Goal: Task Accomplishment & Management: Use online tool/utility

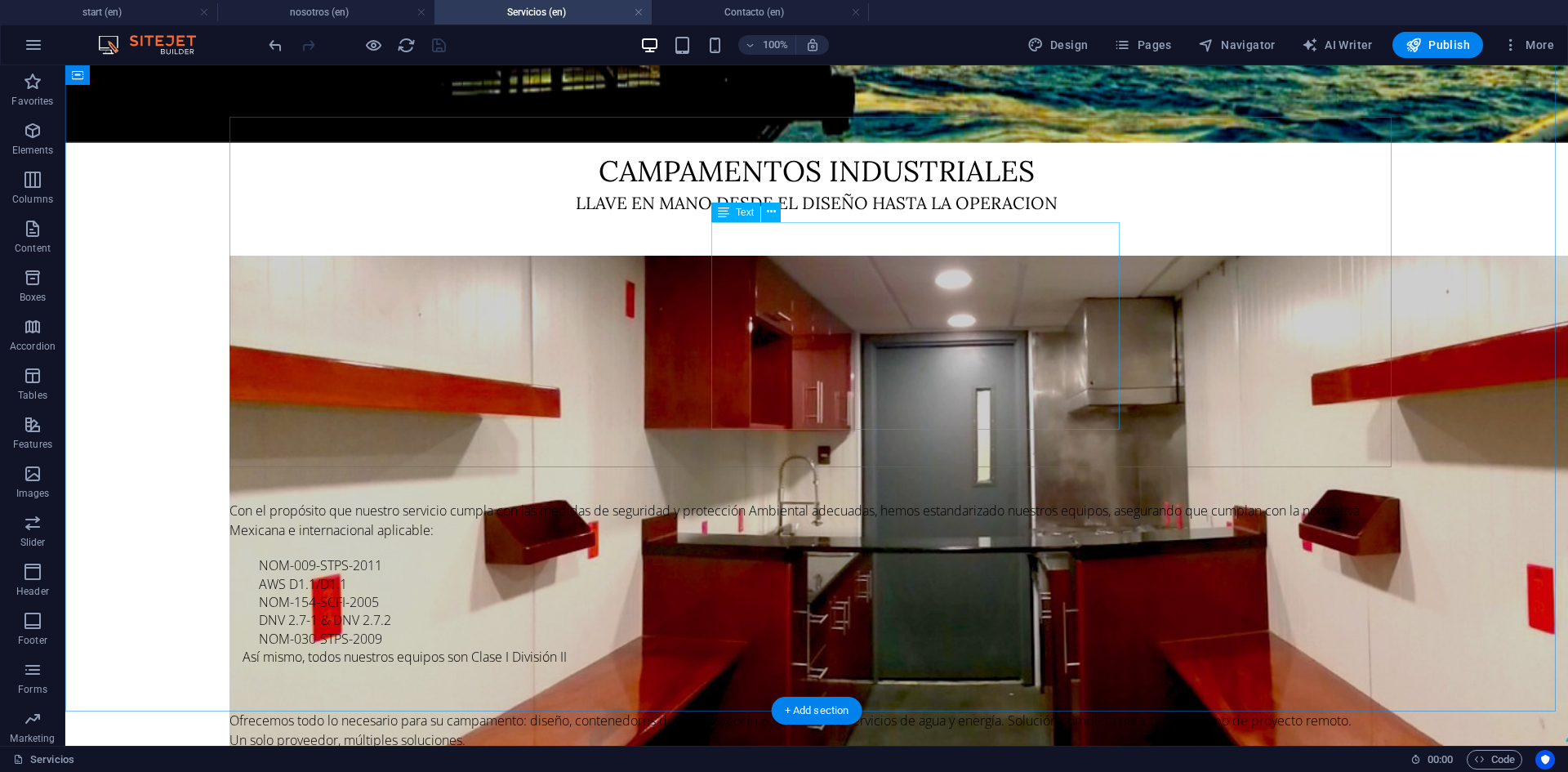
scroll to position [736, 0]
click at [313, 103] on icon at bounding box center [313, 108] width 9 height 18
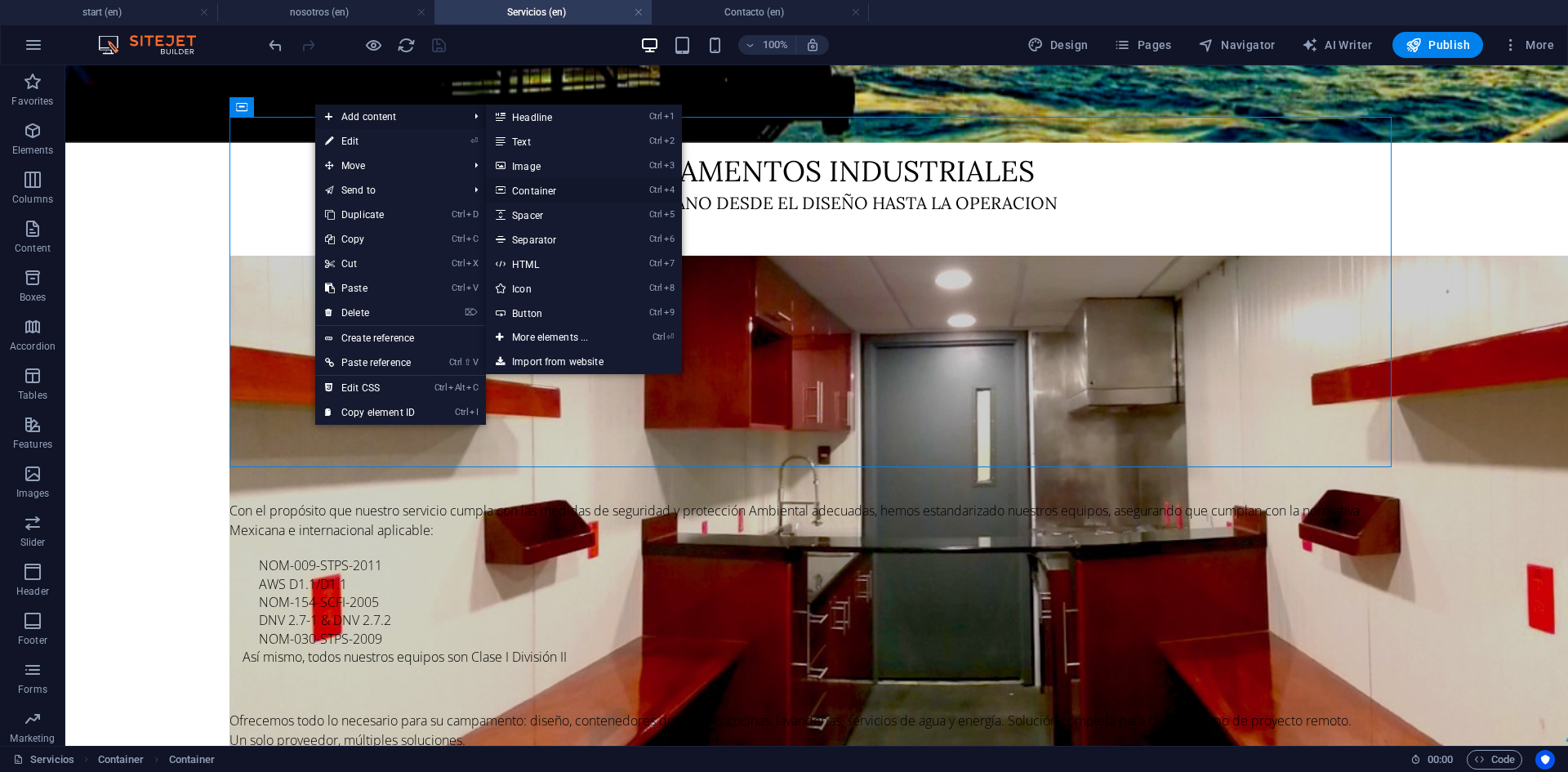
click at [526, 185] on link "Ctrl 4 Container" at bounding box center [553, 190] width 134 height 24
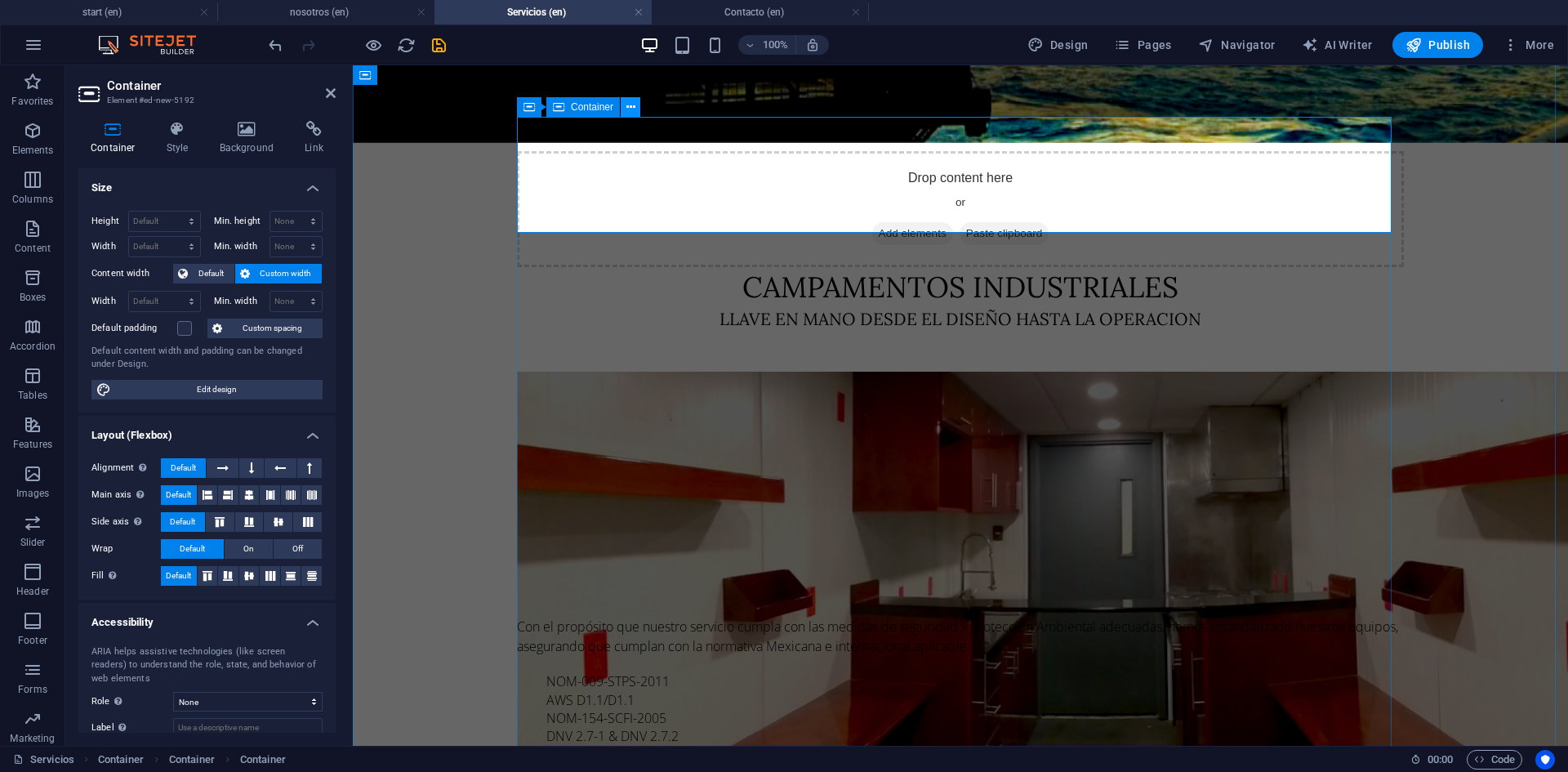
click at [628, 109] on icon at bounding box center [631, 108] width 9 height 18
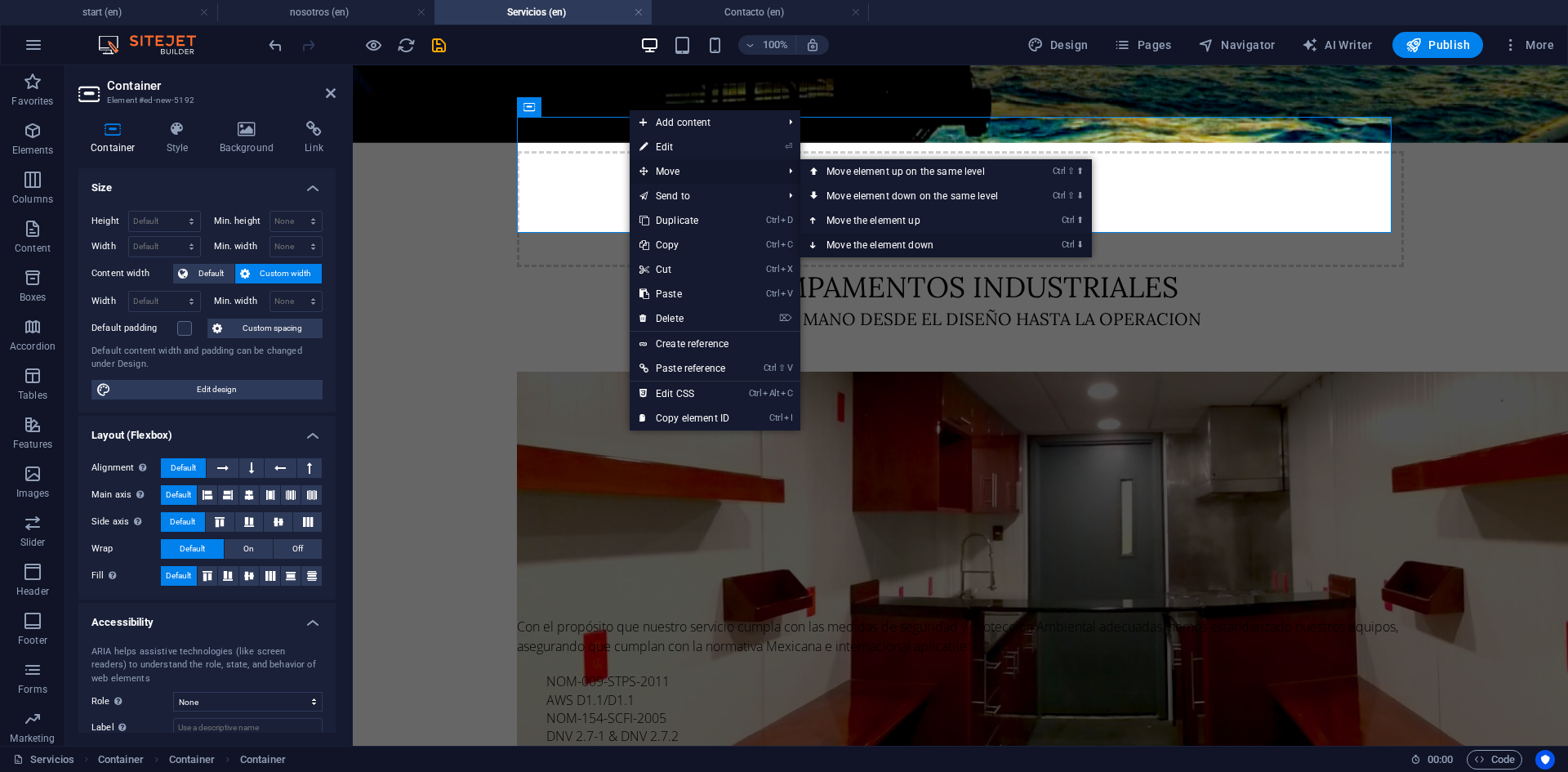
click at [874, 245] on link "Ctrl ⬇ Move the element down" at bounding box center [915, 244] width 231 height 24
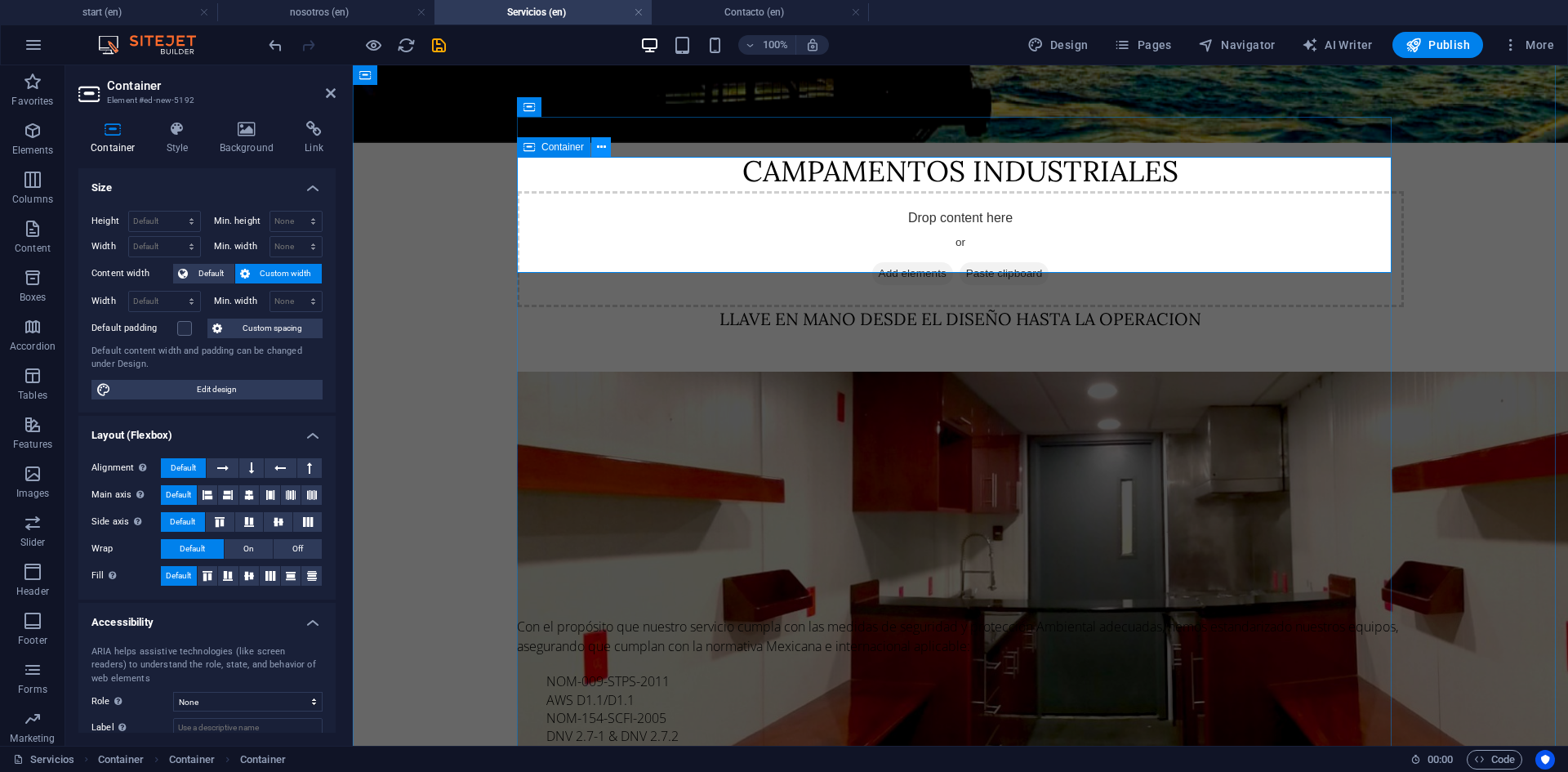
click at [600, 145] on icon at bounding box center [601, 148] width 9 height 18
click at [600, 143] on icon at bounding box center [601, 148] width 9 height 18
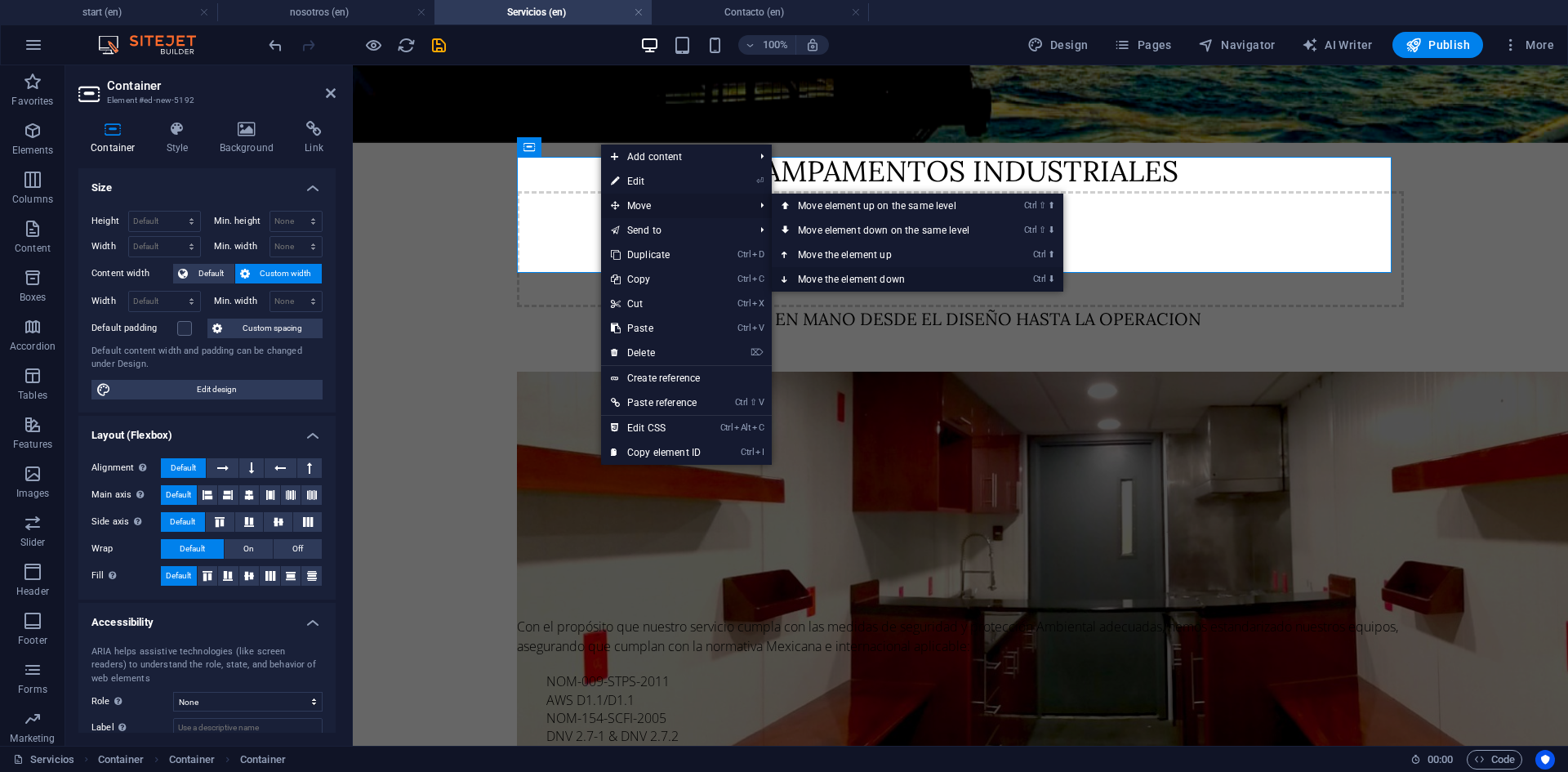
click at [827, 281] on link "Ctrl ⬇ Move the element down" at bounding box center [887, 278] width 231 height 24
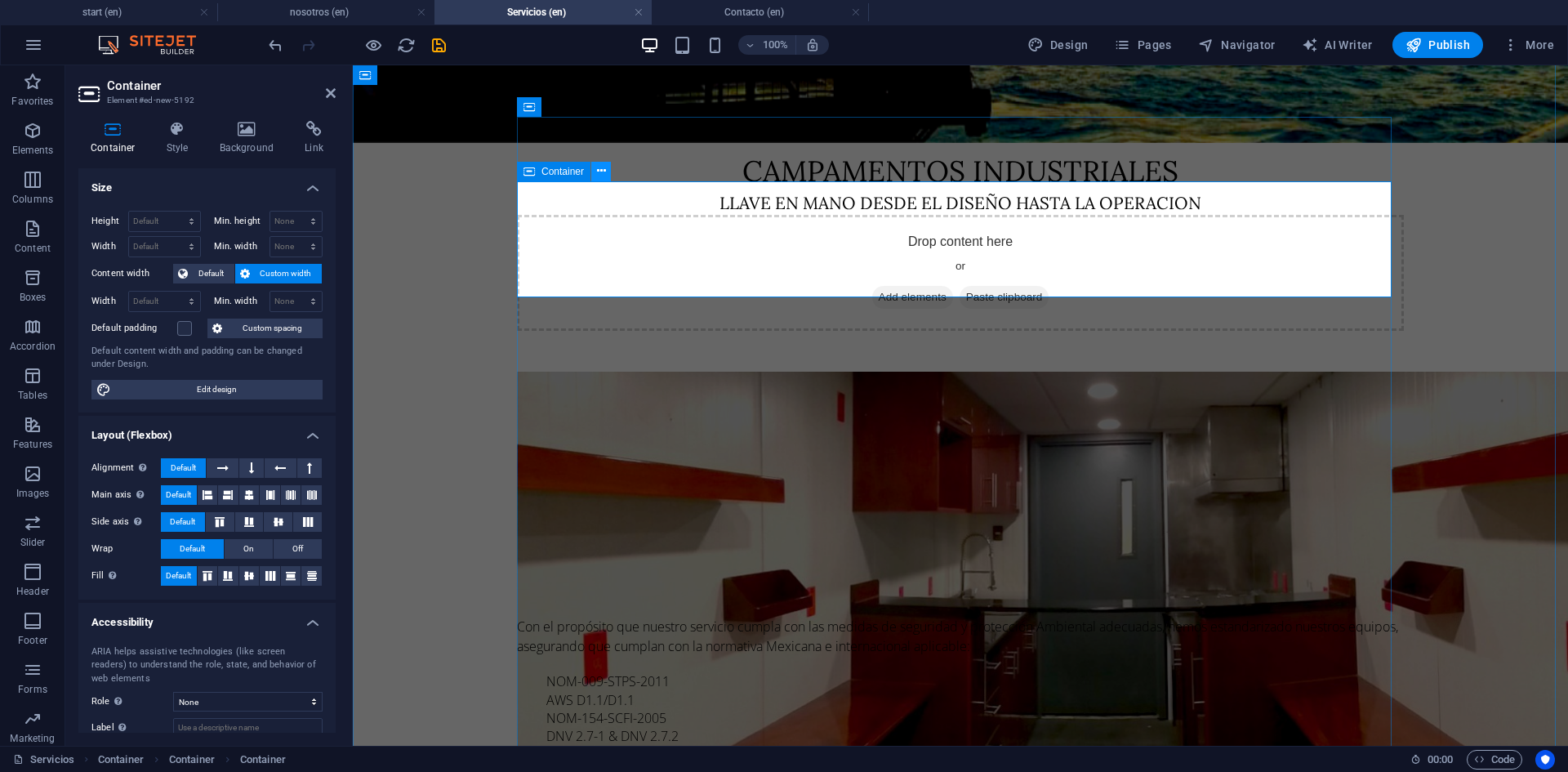
click at [600, 173] on icon at bounding box center [601, 171] width 9 height 18
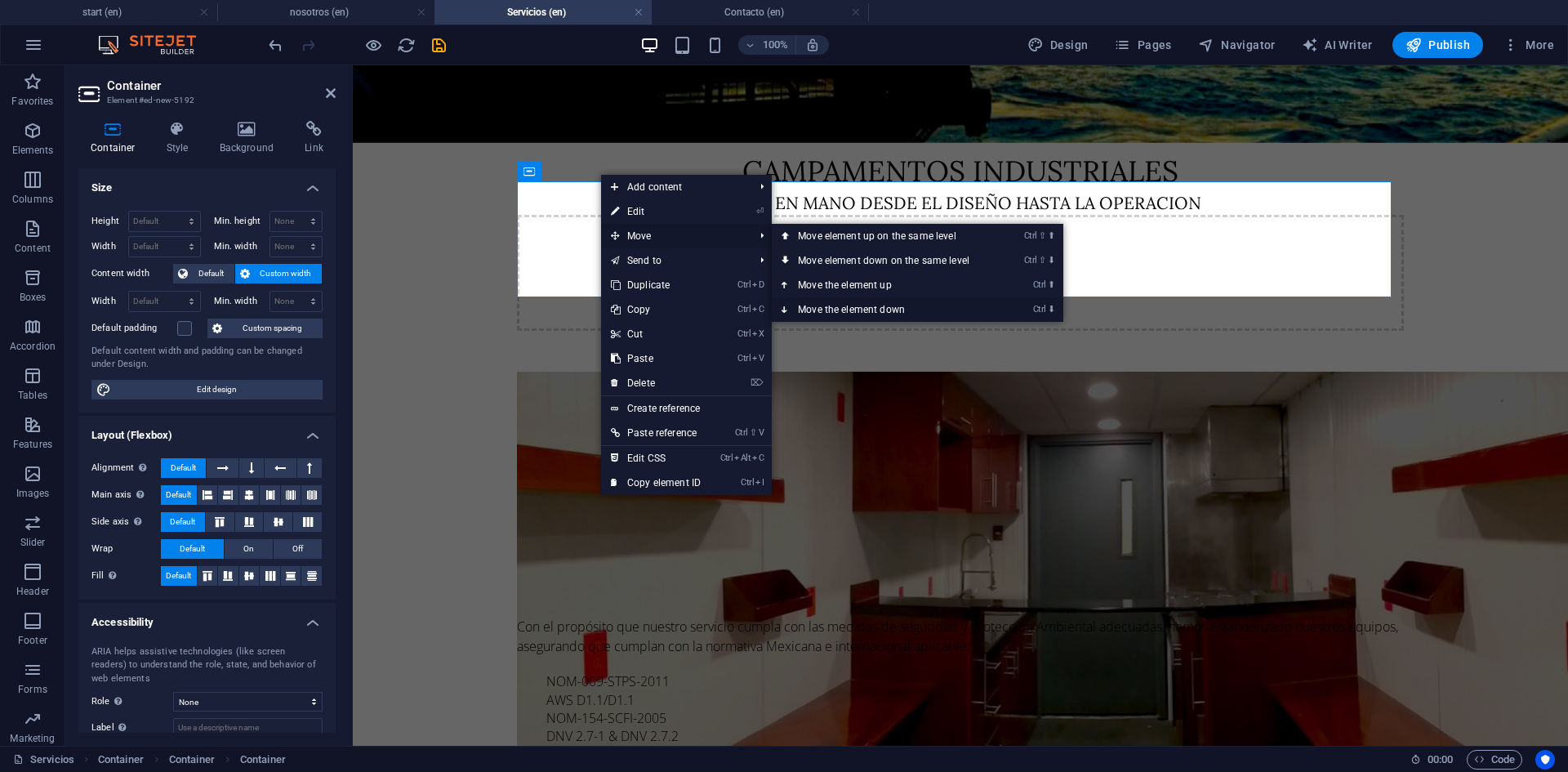
click at [830, 303] on link "Ctrl ⬇ Move the element down" at bounding box center [887, 309] width 231 height 24
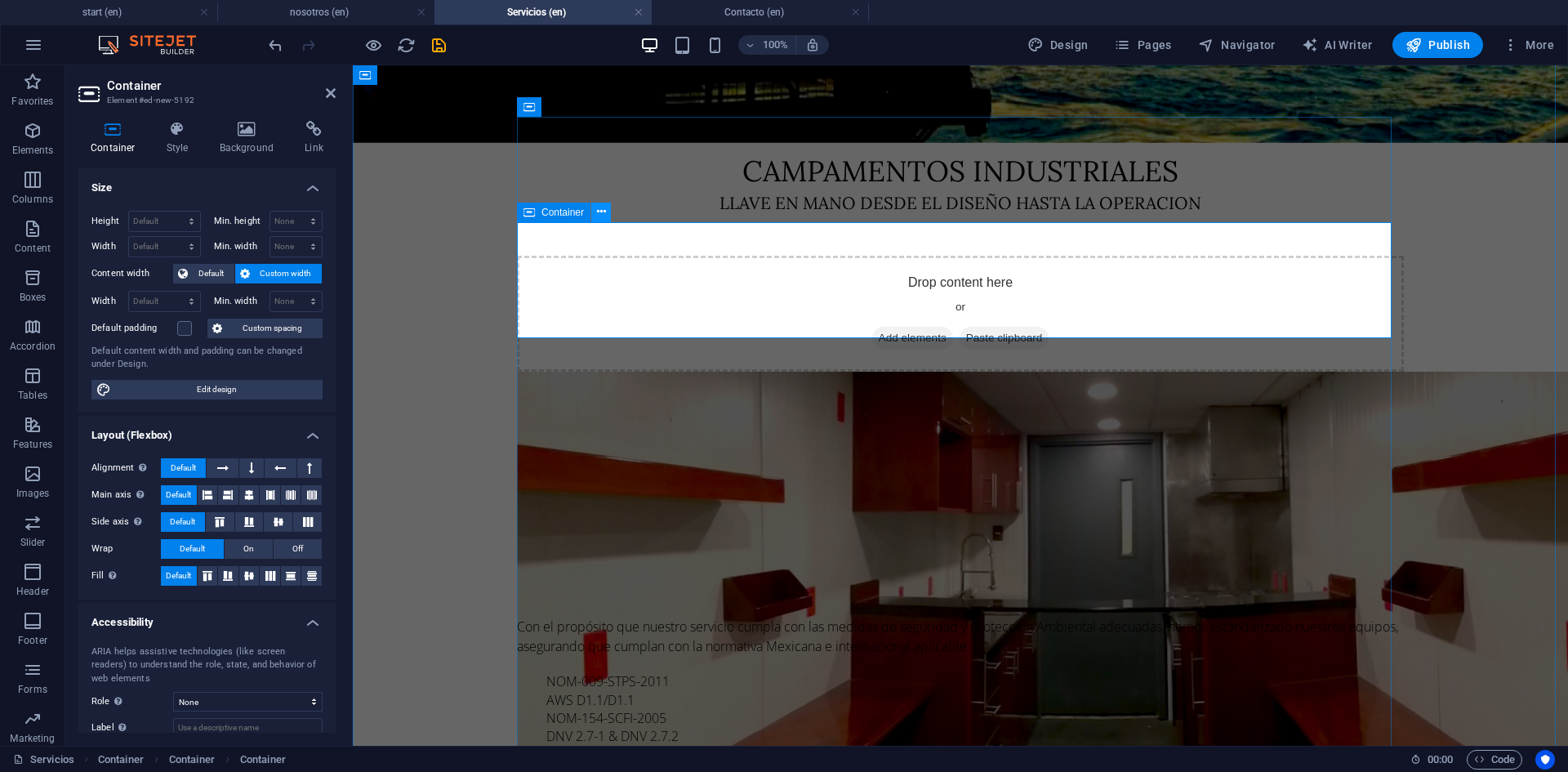
click at [602, 208] on icon at bounding box center [601, 212] width 9 height 18
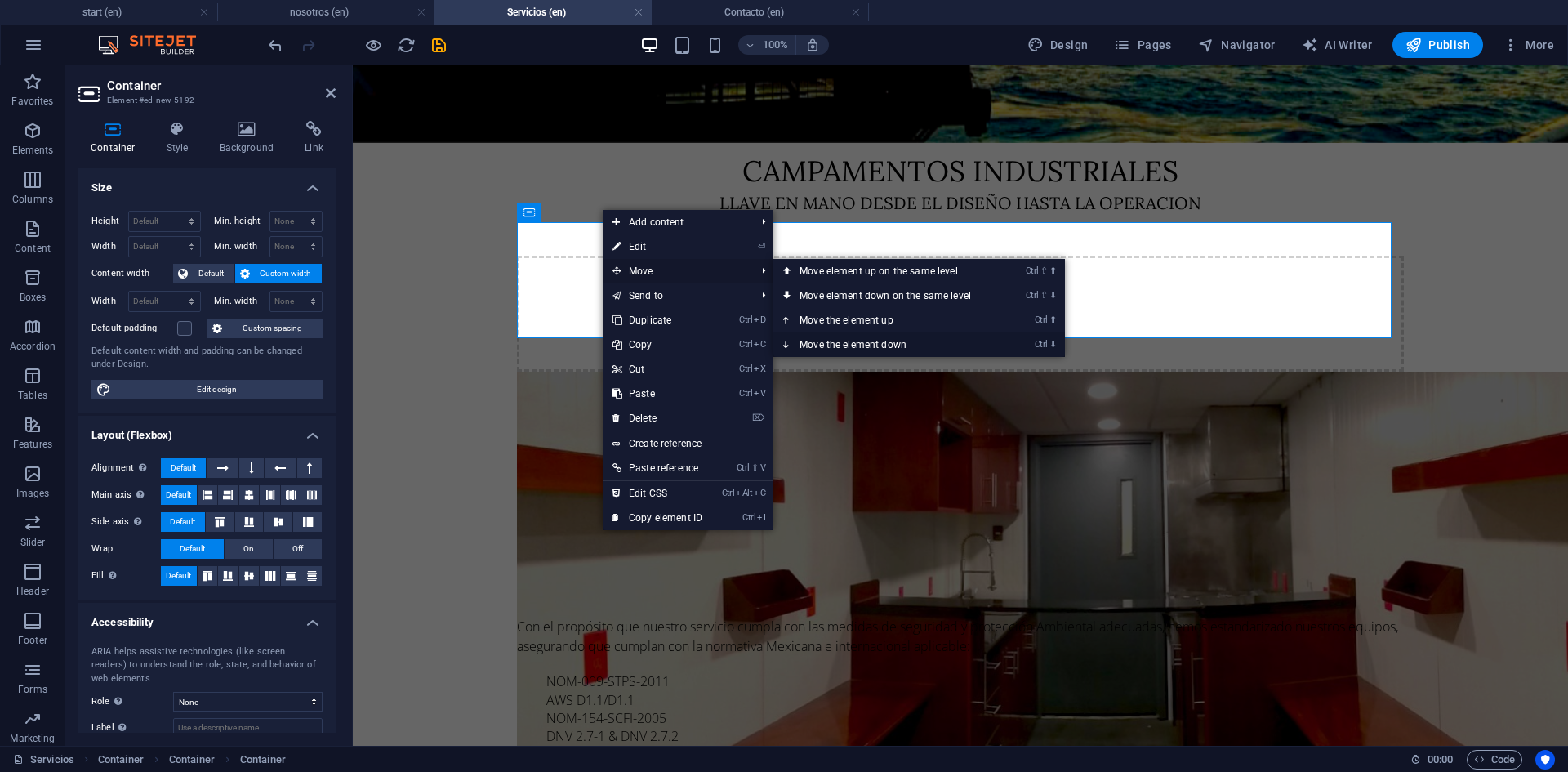
click at [824, 346] on link "Ctrl ⬇ Move the element down" at bounding box center [889, 345] width 231 height 24
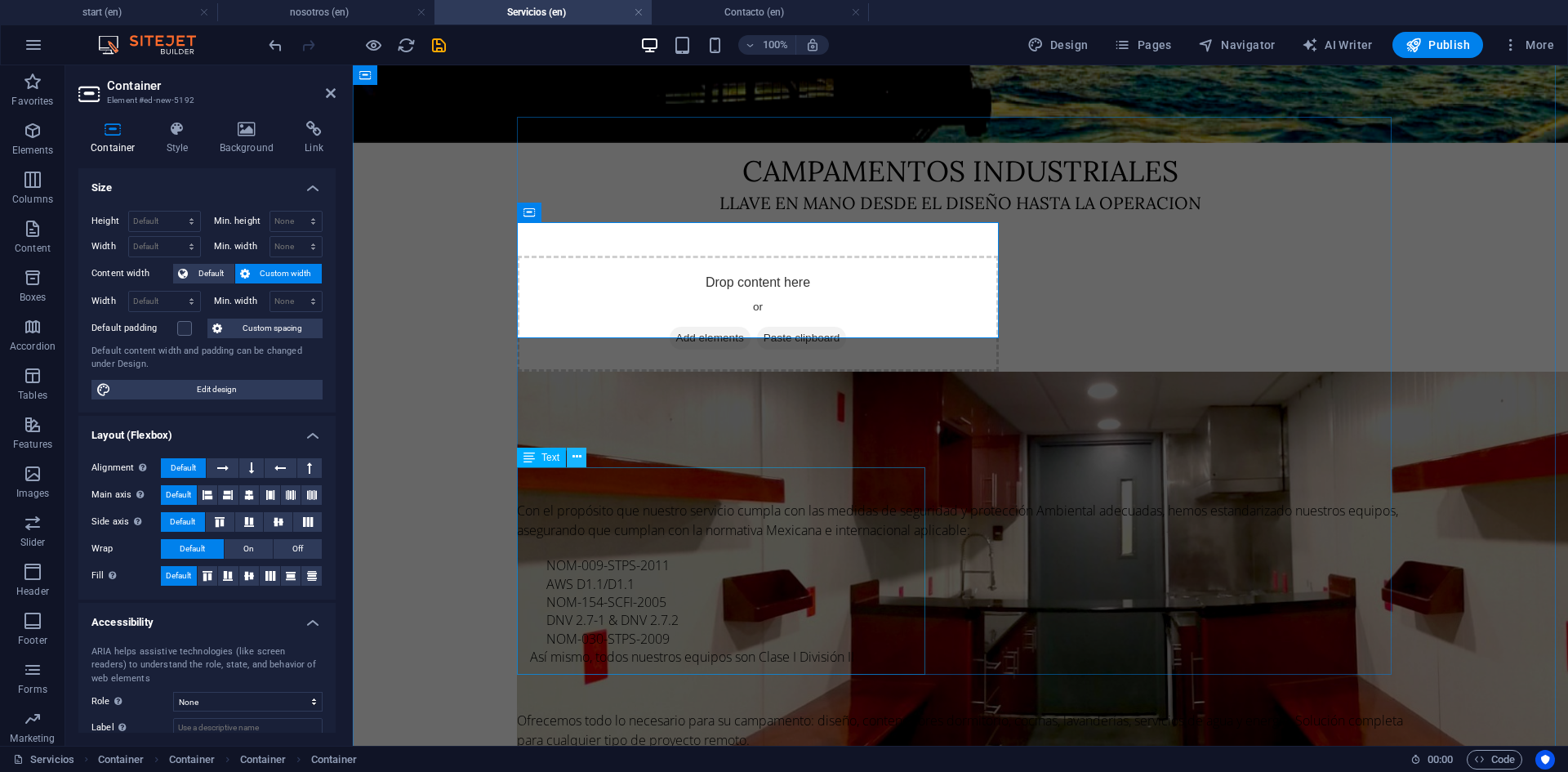
click at [579, 456] on icon at bounding box center [576, 458] width 9 height 18
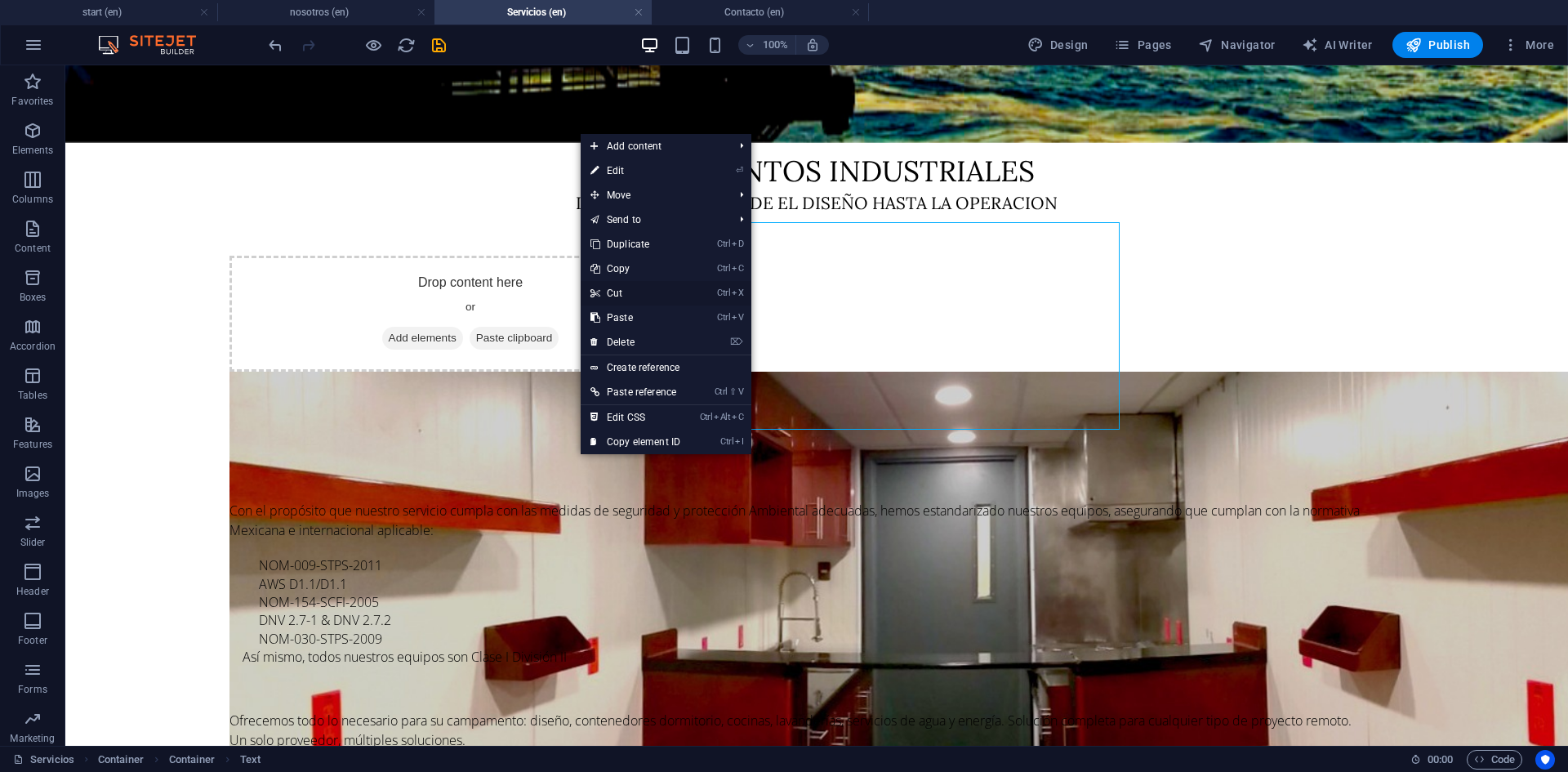
click at [627, 290] on link "Ctrl X Cut" at bounding box center [636, 293] width 109 height 24
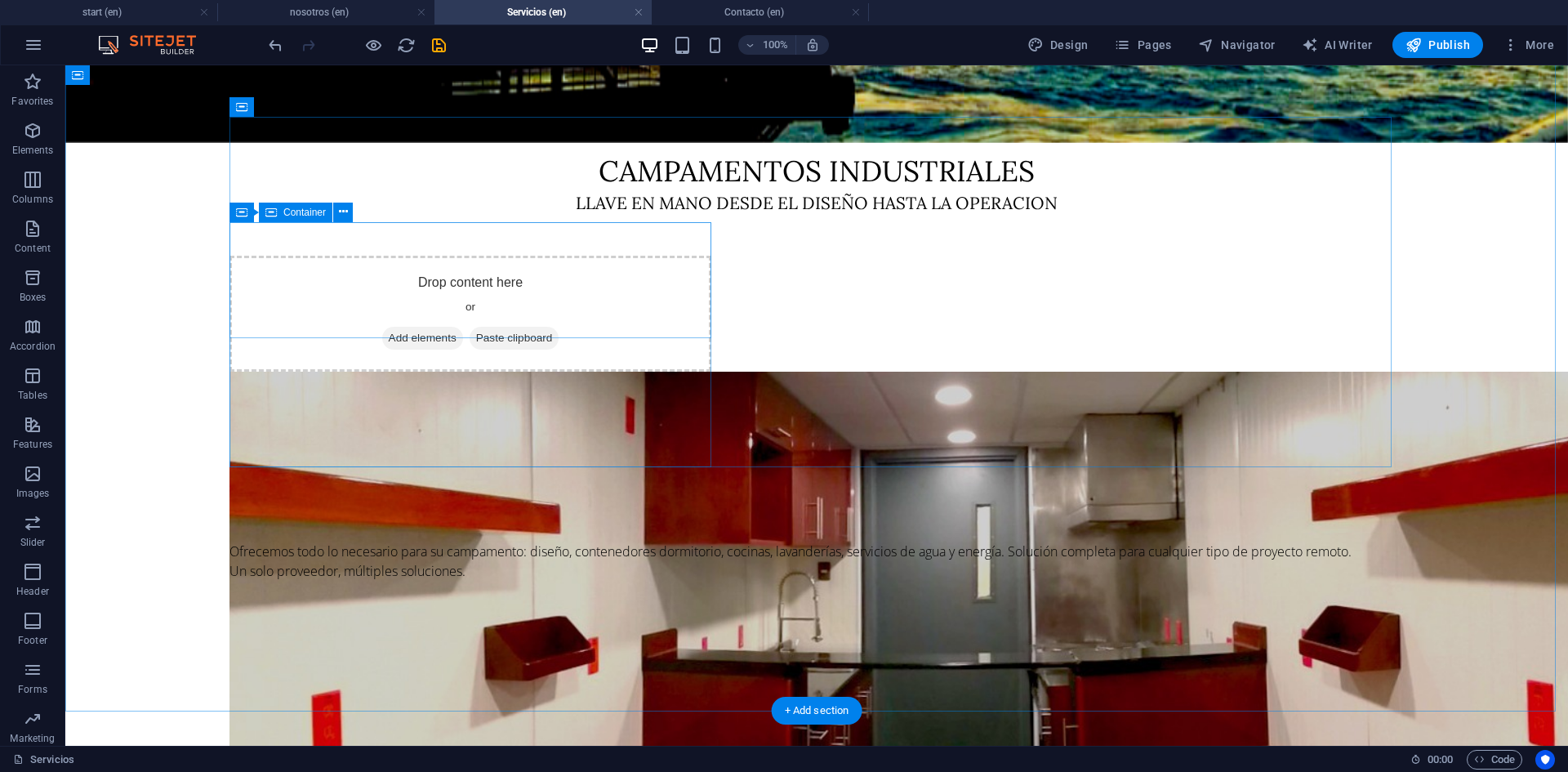
click at [512, 327] on span "Paste clipboard" at bounding box center [514, 338] width 90 height 22
